Goal: Task Accomplishment & Management: Manage account settings

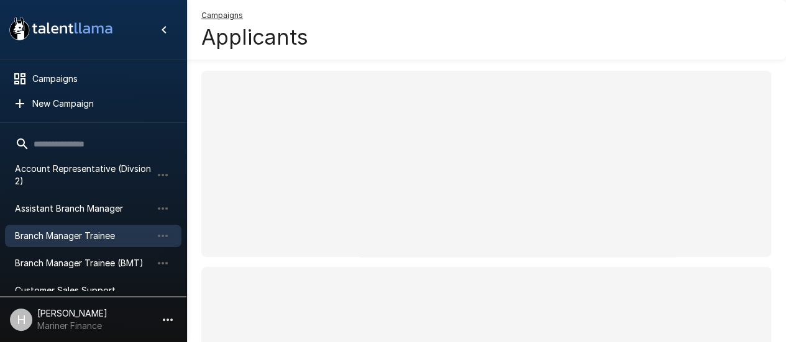
scroll to position [124, 0]
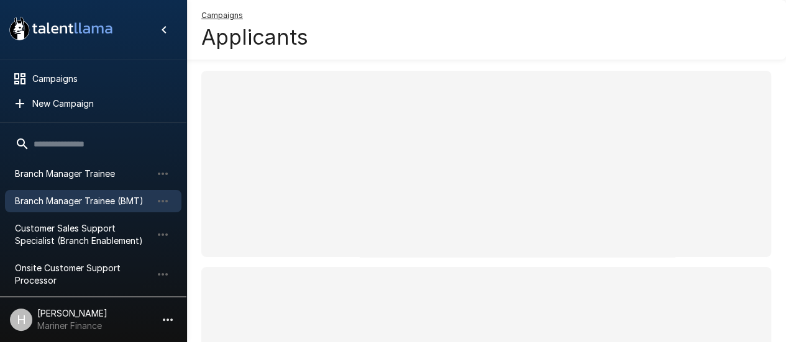
click at [99, 203] on span "Branch Manager Trainee (BMT)" at bounding box center [83, 201] width 137 height 12
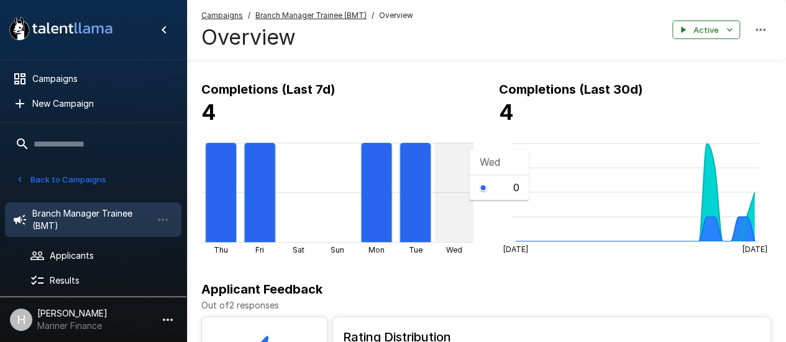
scroll to position [186, 0]
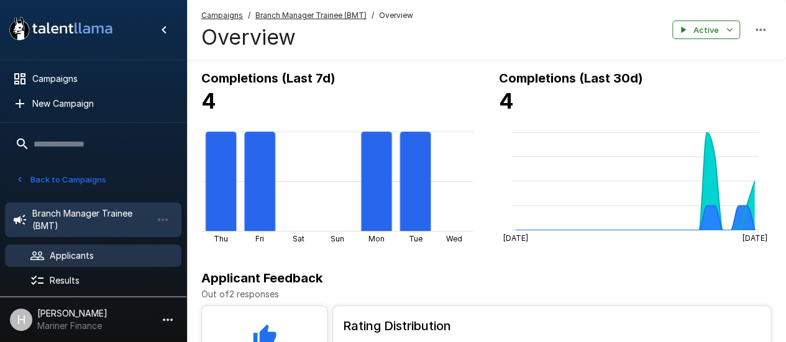
click at [47, 260] on div at bounding box center [47, 256] width 35 height 15
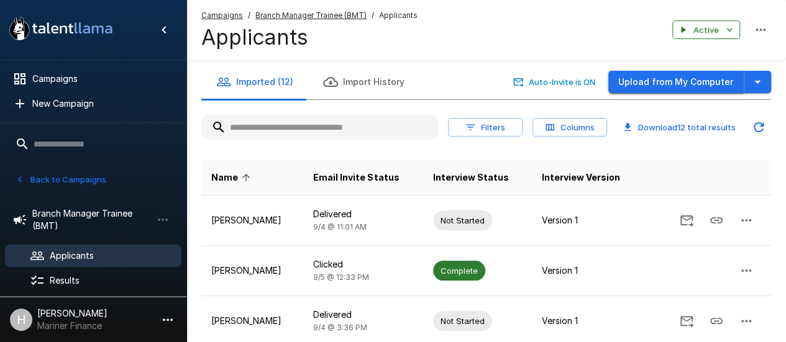
click at [680, 86] on button "Upload from My Computer" at bounding box center [675, 82] width 135 height 23
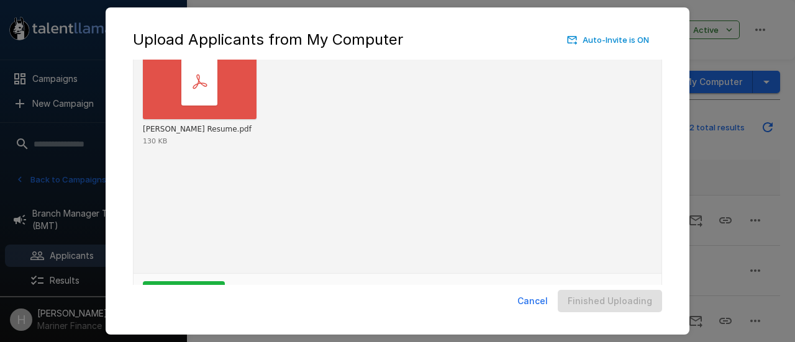
scroll to position [98, 0]
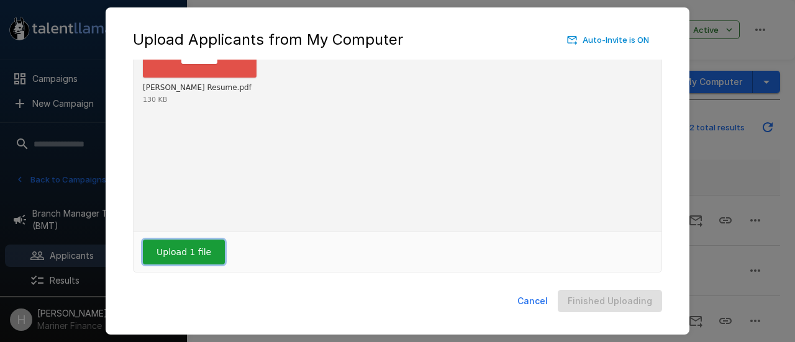
click at [174, 255] on button "Upload 1 file" at bounding box center [184, 252] width 82 height 25
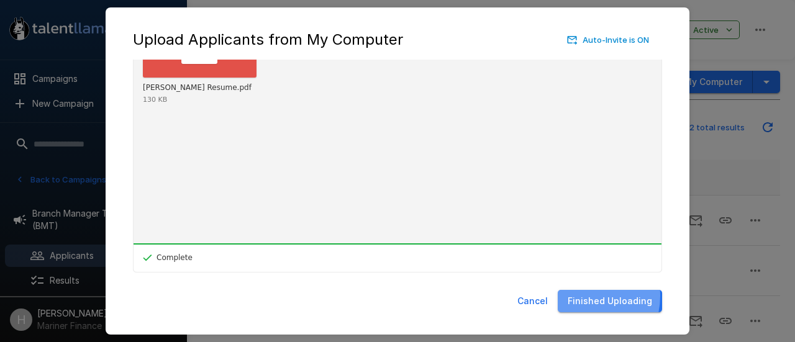
click at [582, 296] on button "Finished Uploading" at bounding box center [610, 301] width 104 height 23
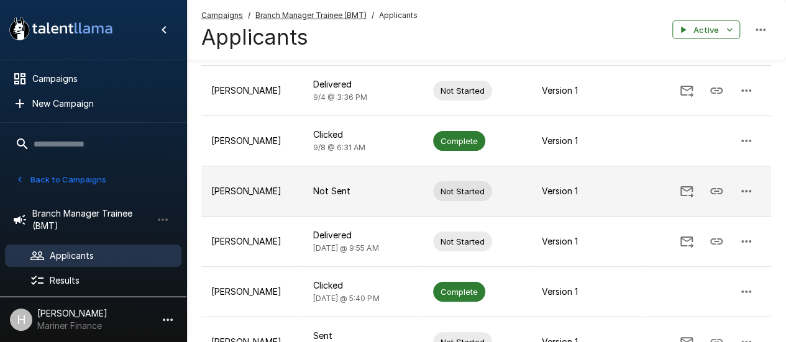
scroll to position [196, 0]
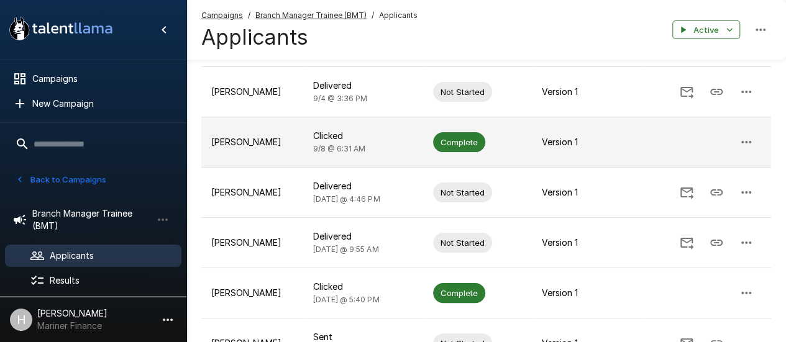
scroll to position [249, 0]
